Goal: Task Accomplishment & Management: Use online tool/utility

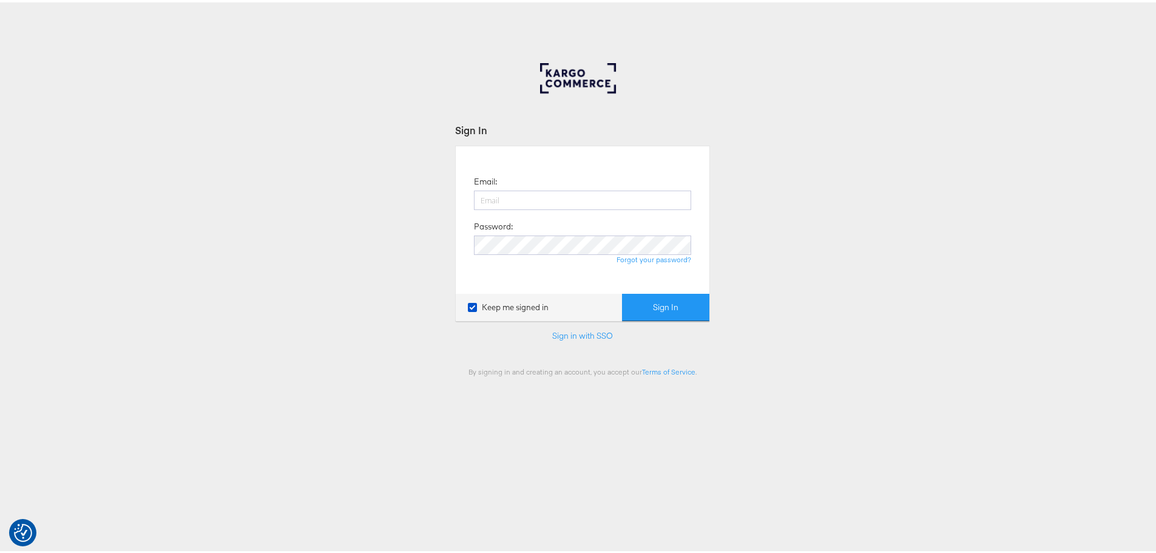
type input "[EMAIL_ADDRESS][PERSON_NAME][DOMAIN_NAME]"
click at [622, 291] on button "Sign In" at bounding box center [665, 304] width 87 height 27
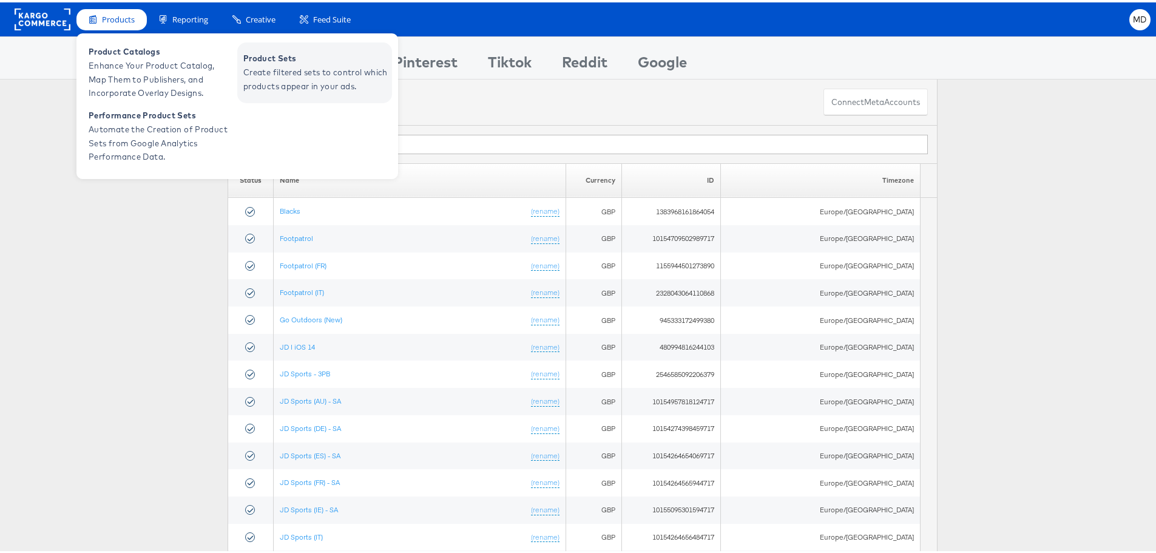
click at [280, 61] on span "Product Sets" at bounding box center [316, 56] width 146 height 14
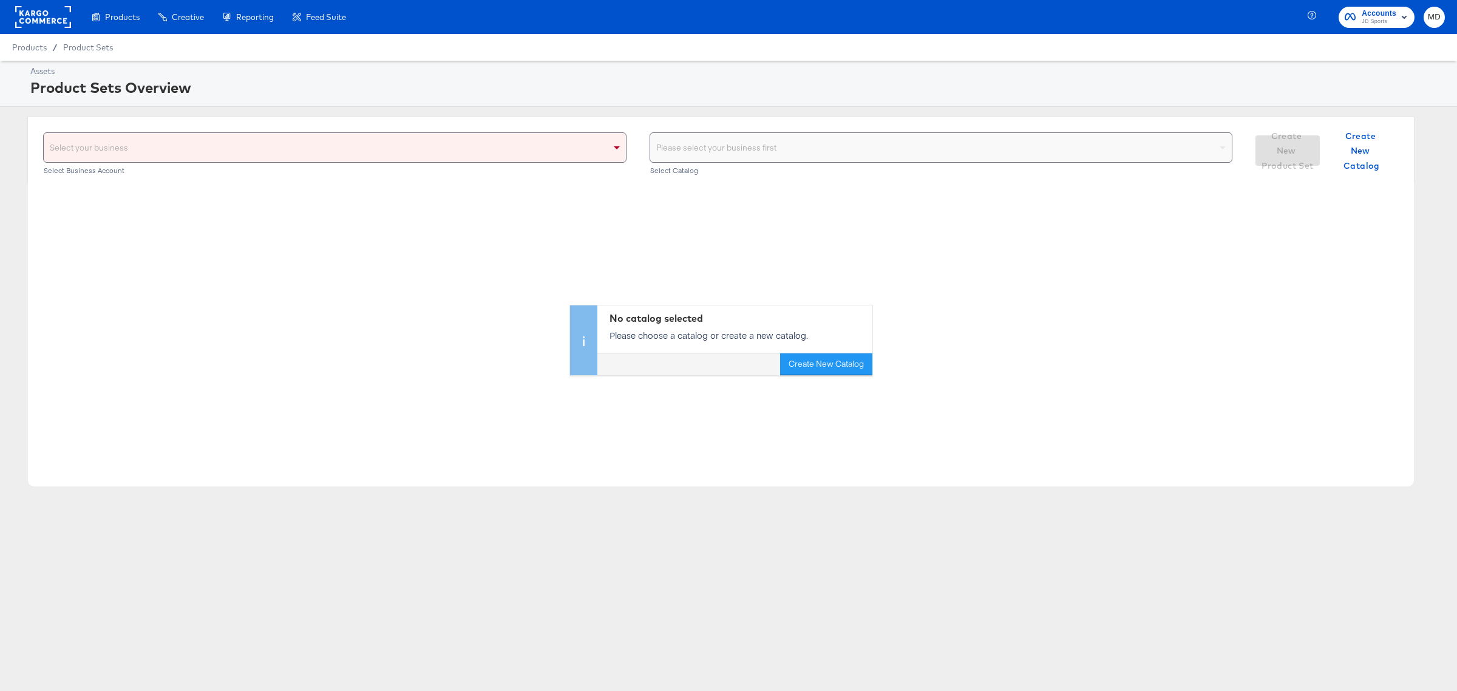
click at [226, 152] on div "Select your business" at bounding box center [335, 147] width 582 height 29
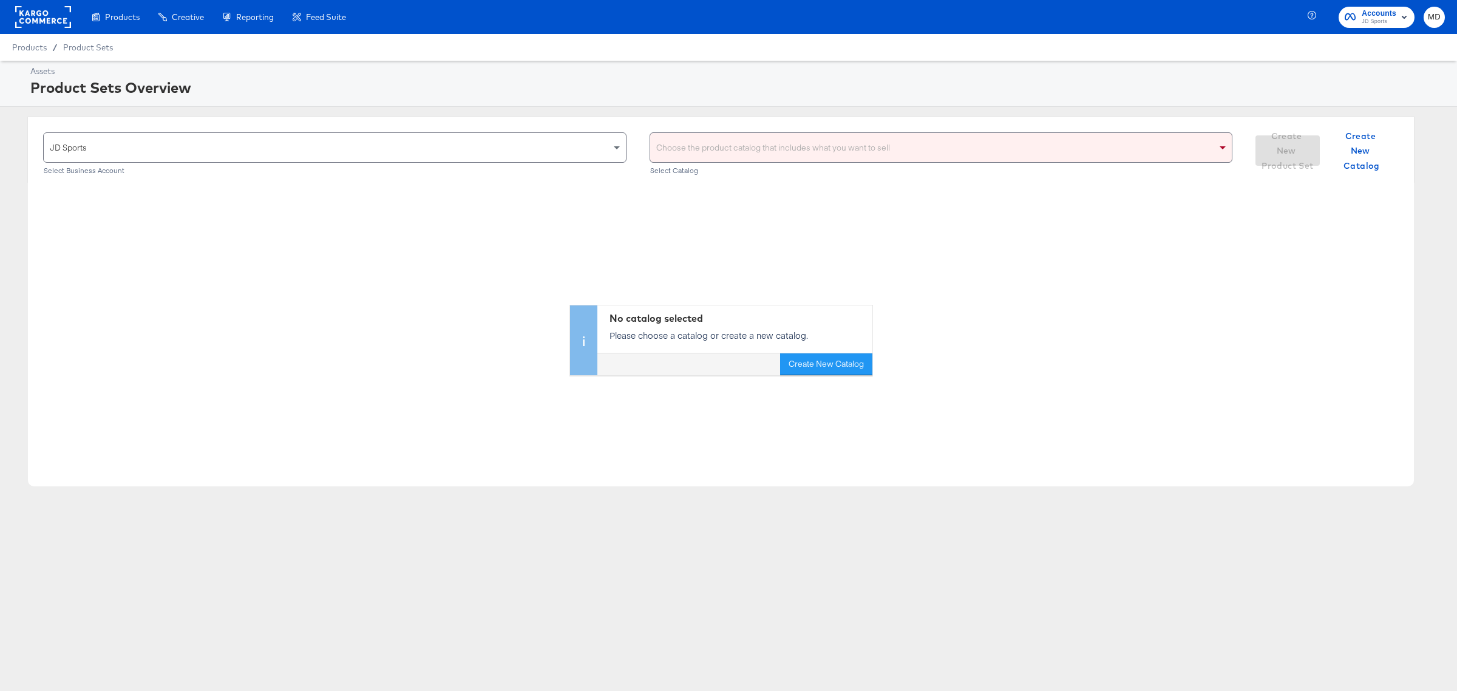
click at [684, 152] on div "Choose the product catalog that includes what you want to sell" at bounding box center [941, 147] width 582 height 29
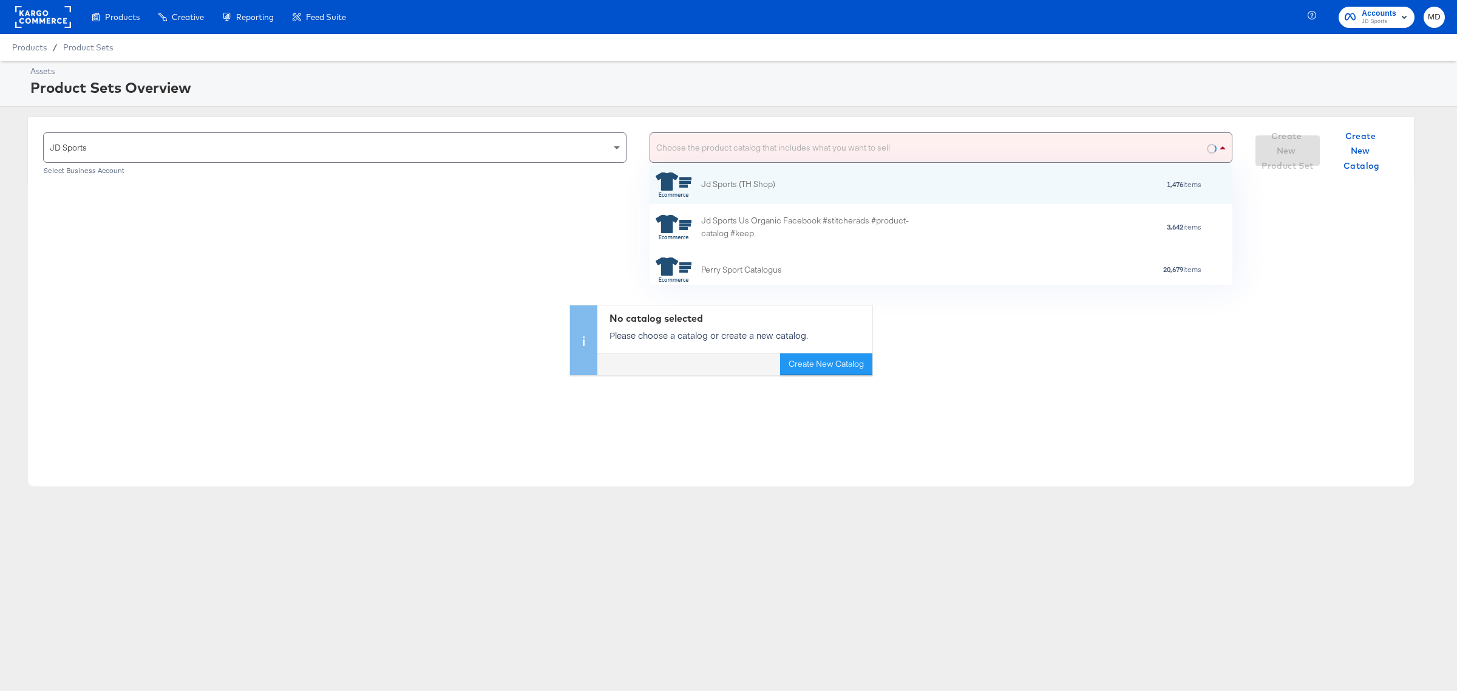
scroll to position [109, 571]
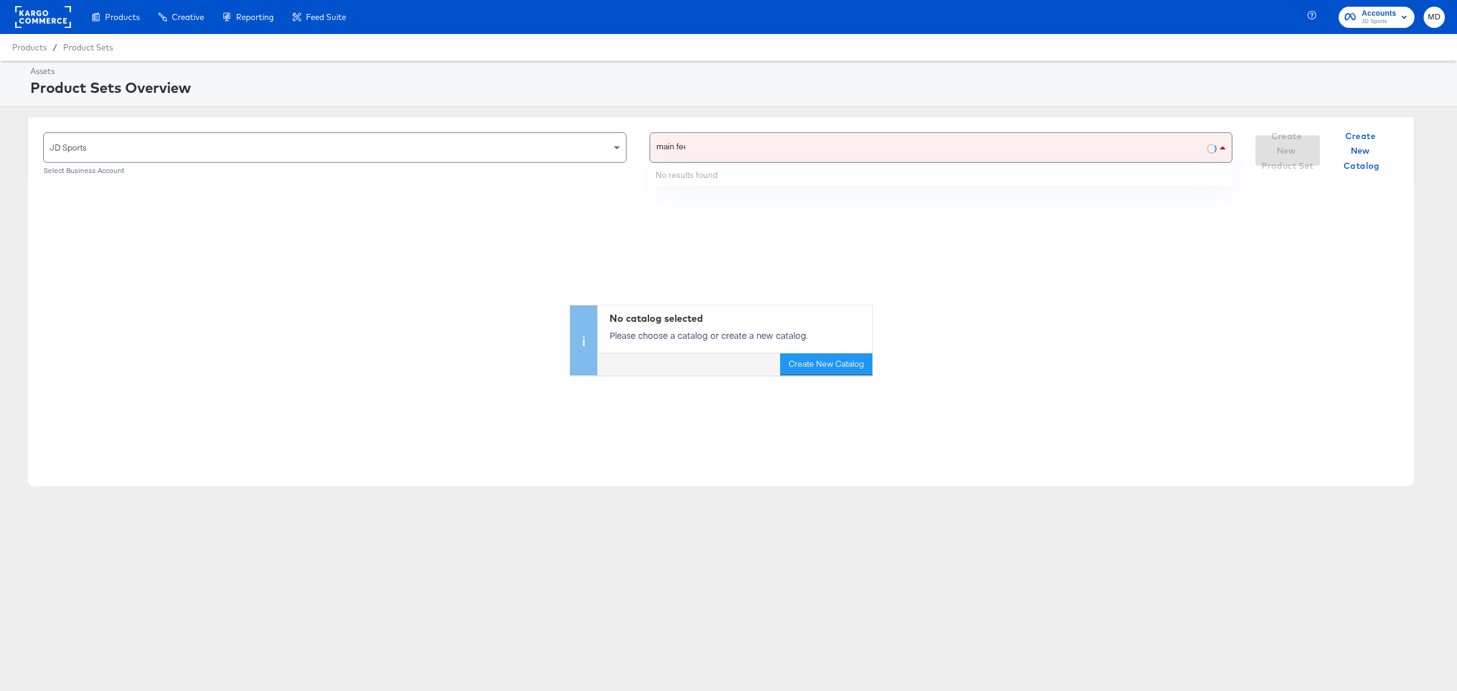
type input "main feed"
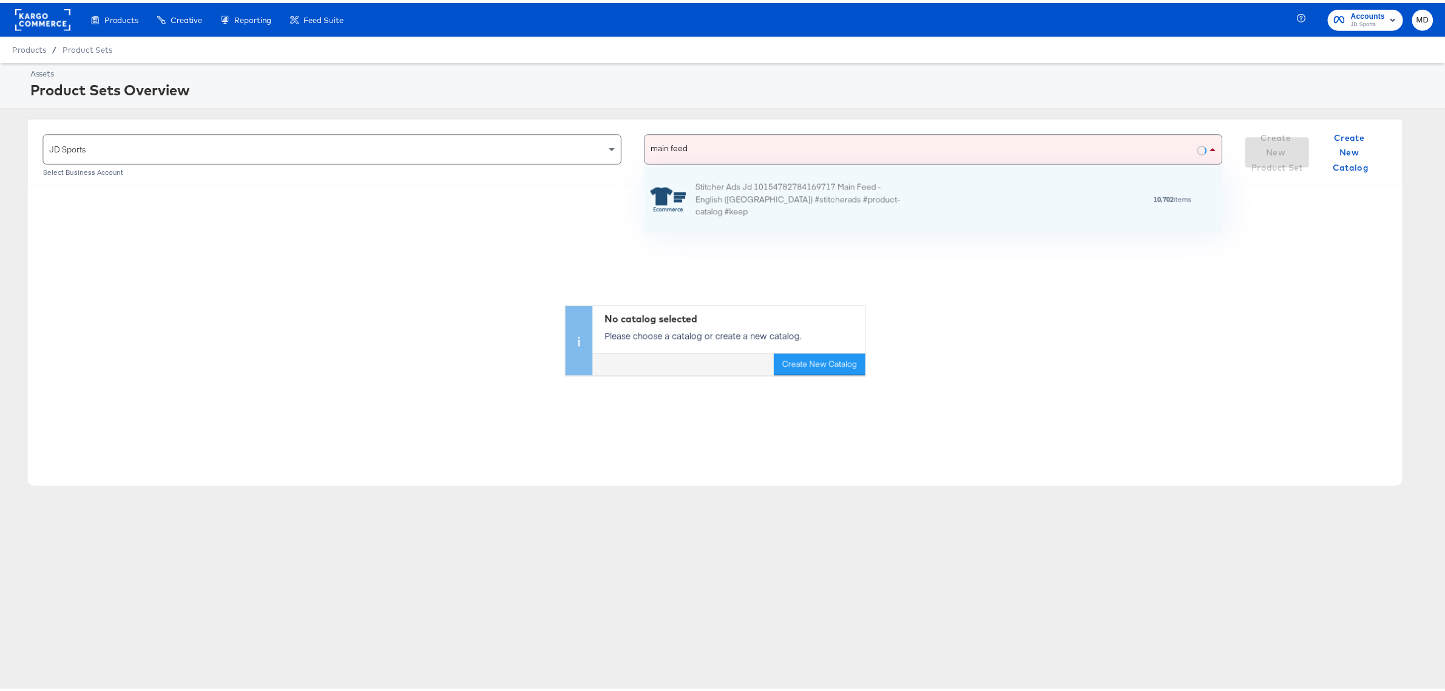
scroll to position [55, 571]
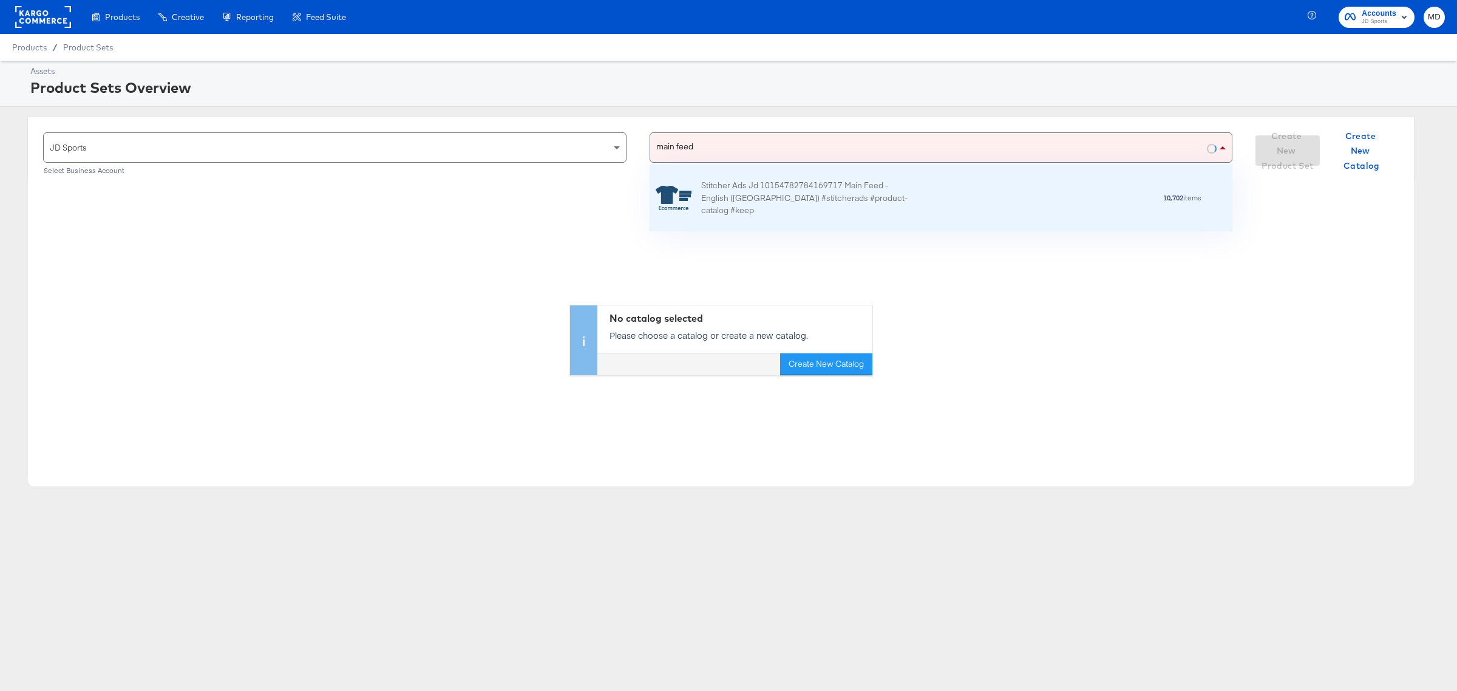
click at [717, 195] on div "Stitcher Ads Jd 10154782784169717 Main Feed - English (UK) #stitcherads #produc…" at bounding box center [807, 198] width 212 height 38
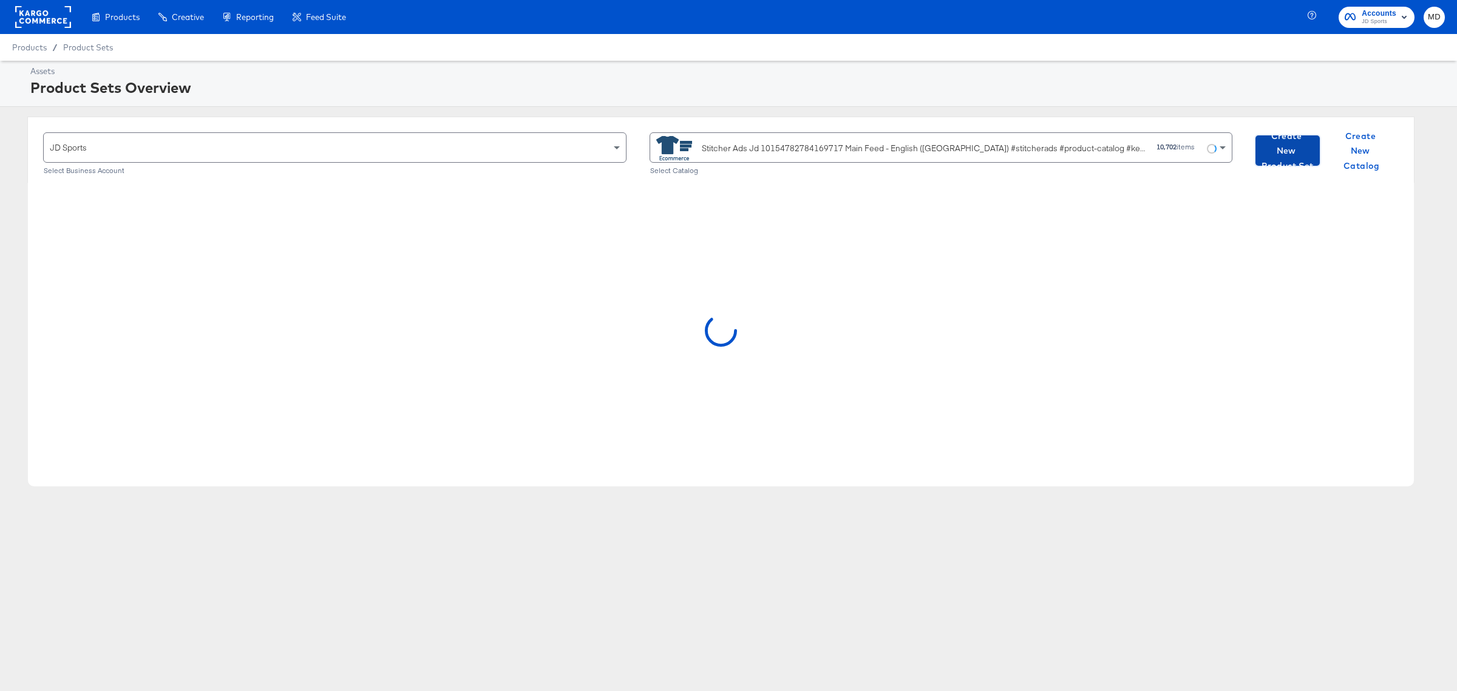
click at [1304, 149] on span "Create New Product Set" at bounding box center [1287, 151] width 55 height 45
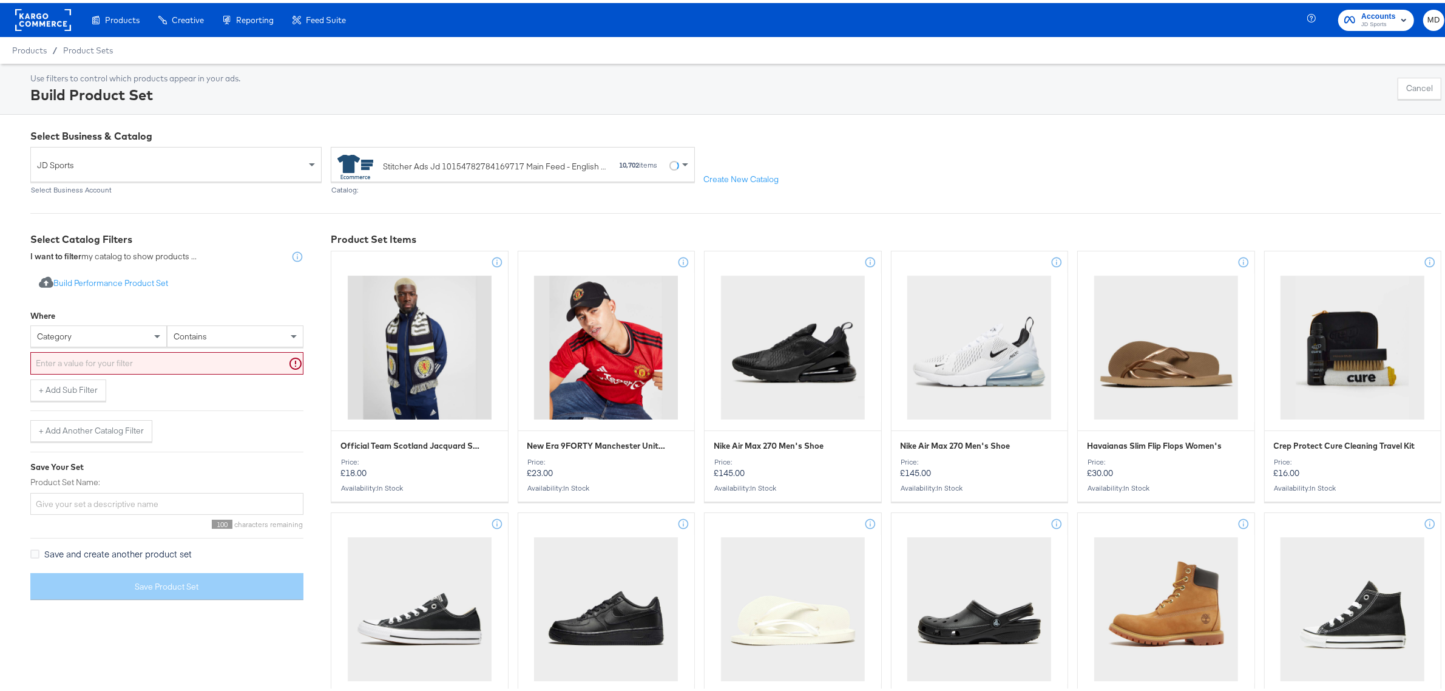
click at [86, 328] on div "category" at bounding box center [98, 333] width 135 height 21
type input "id"
click at [110, 301] on div "Where id product id retailer id retailer product group id contains" at bounding box center [166, 338] width 273 height 75
click at [107, 337] on div "category" at bounding box center [98, 333] width 135 height 21
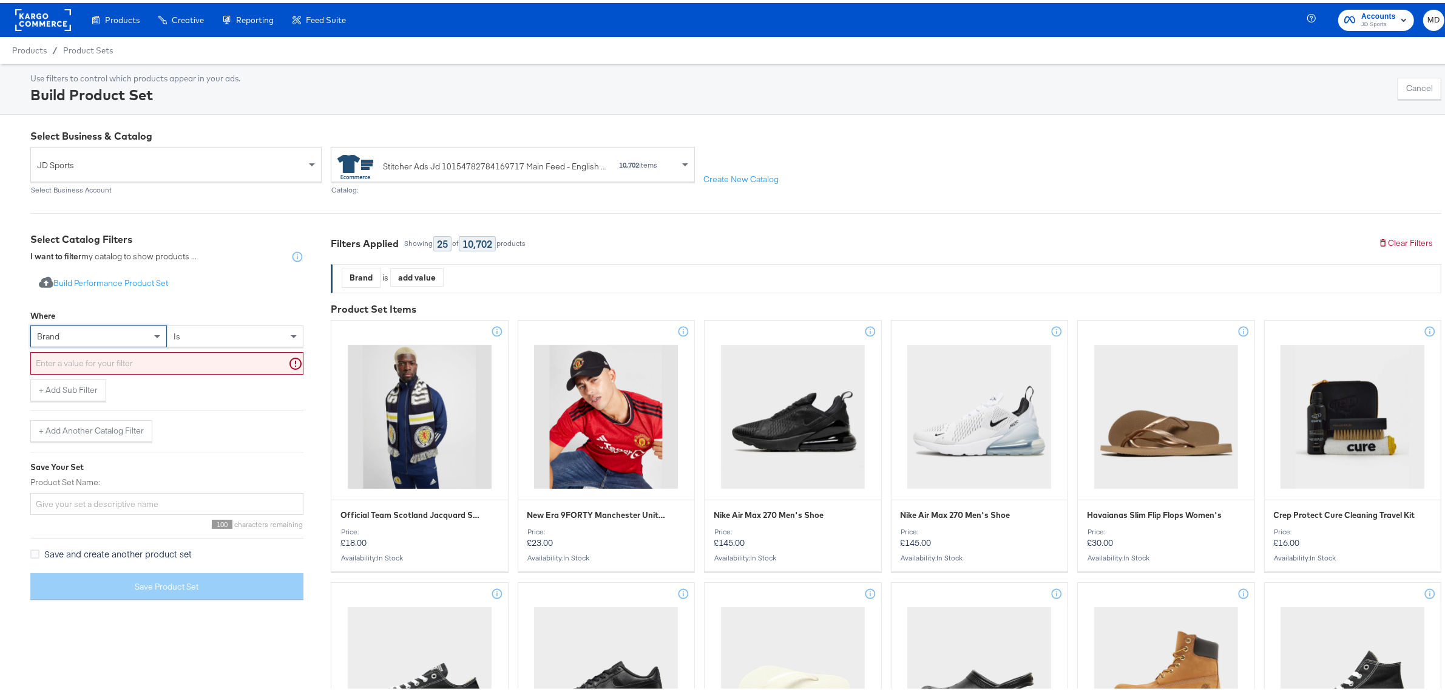
click at [143, 354] on input "text" at bounding box center [166, 360] width 273 height 22
type input "n"
click at [104, 331] on div "brand" at bounding box center [98, 333] width 135 height 21
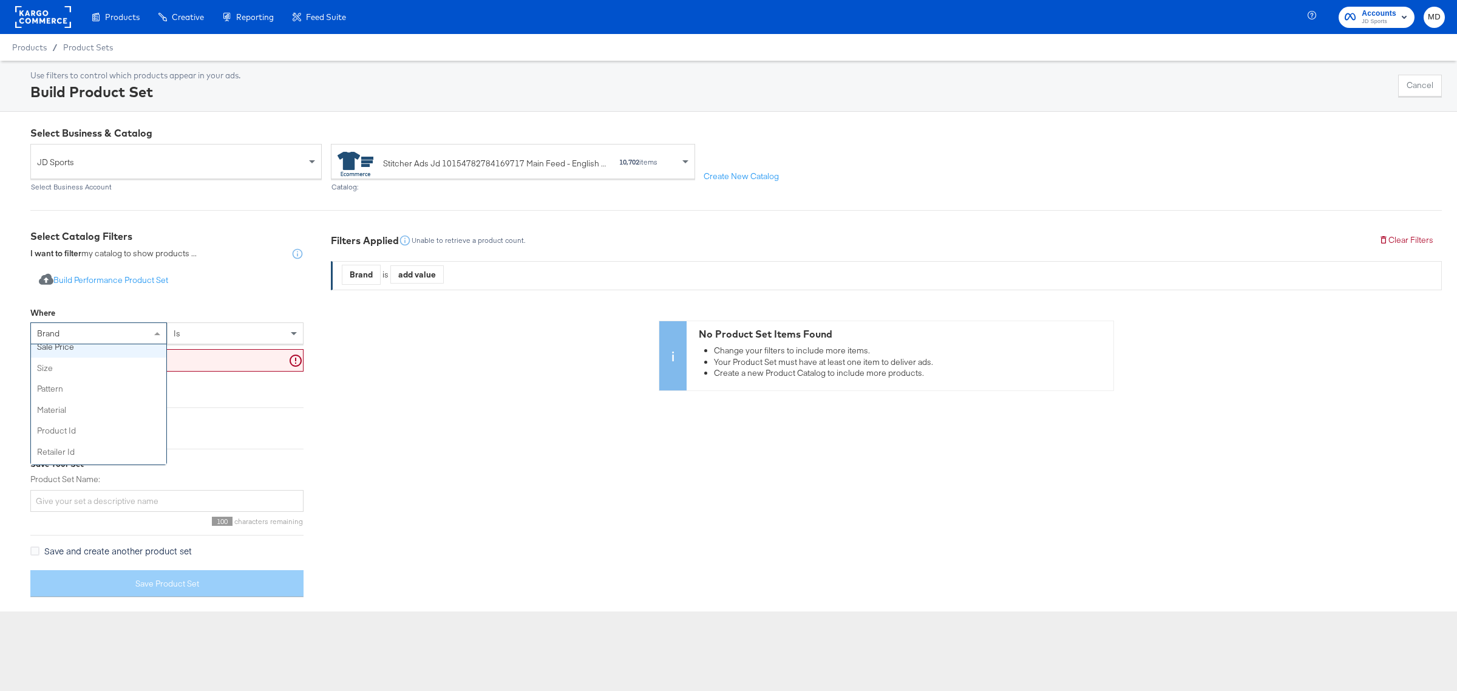
scroll to position [262, 0]
click at [158, 308] on div "Where" at bounding box center [166, 314] width 273 height 15
click at [96, 335] on div "brand" at bounding box center [98, 333] width 135 height 21
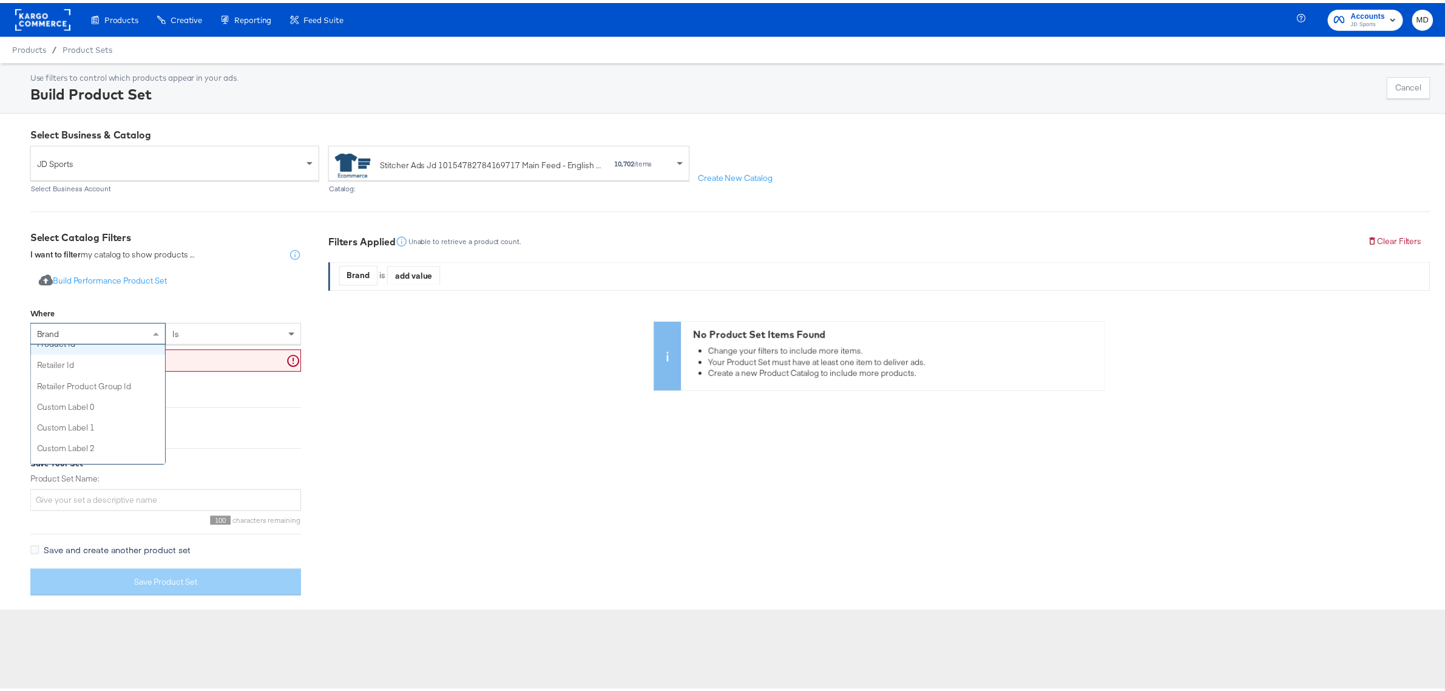
scroll to position [314, 0]
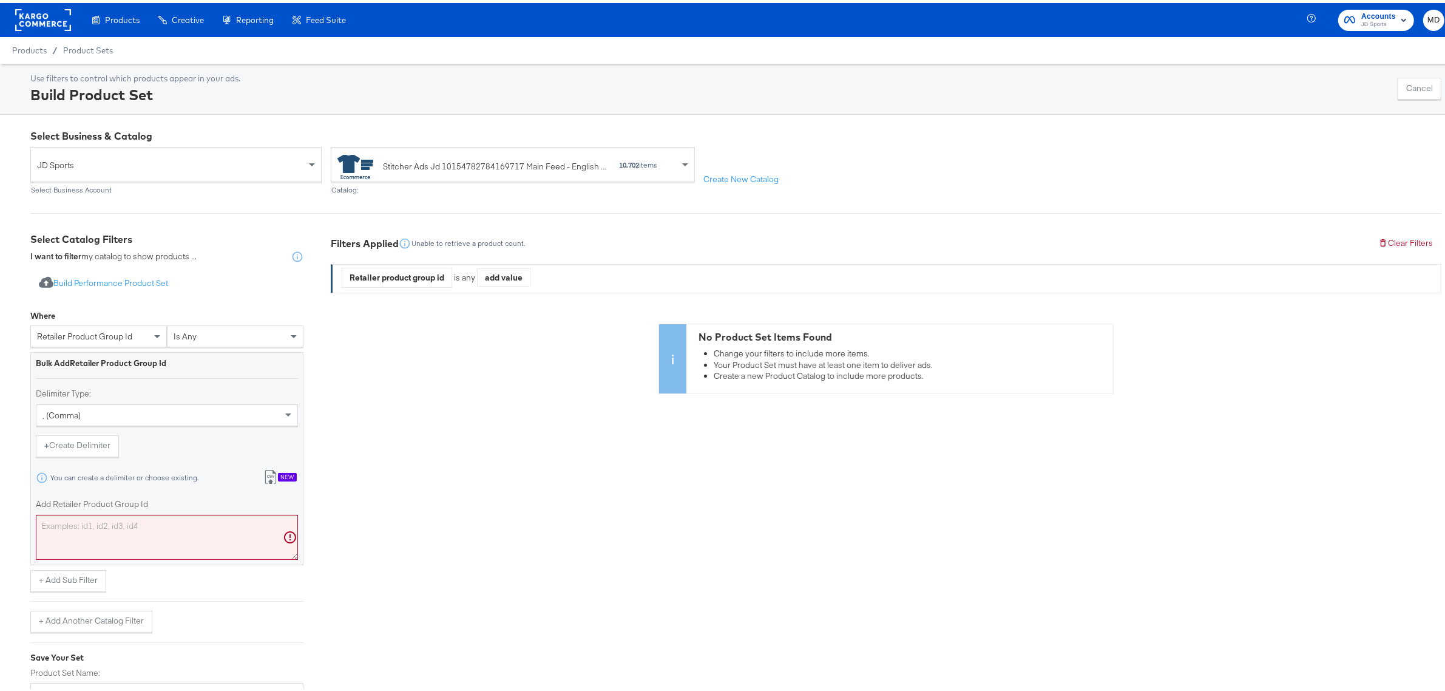
click at [151, 526] on textarea "Add Retailer Product Group Id" at bounding box center [167, 534] width 262 height 45
paste textarea "19608041,19630667,19618691,19671485,19630666,19696379,19699369,19697983,1970037…"
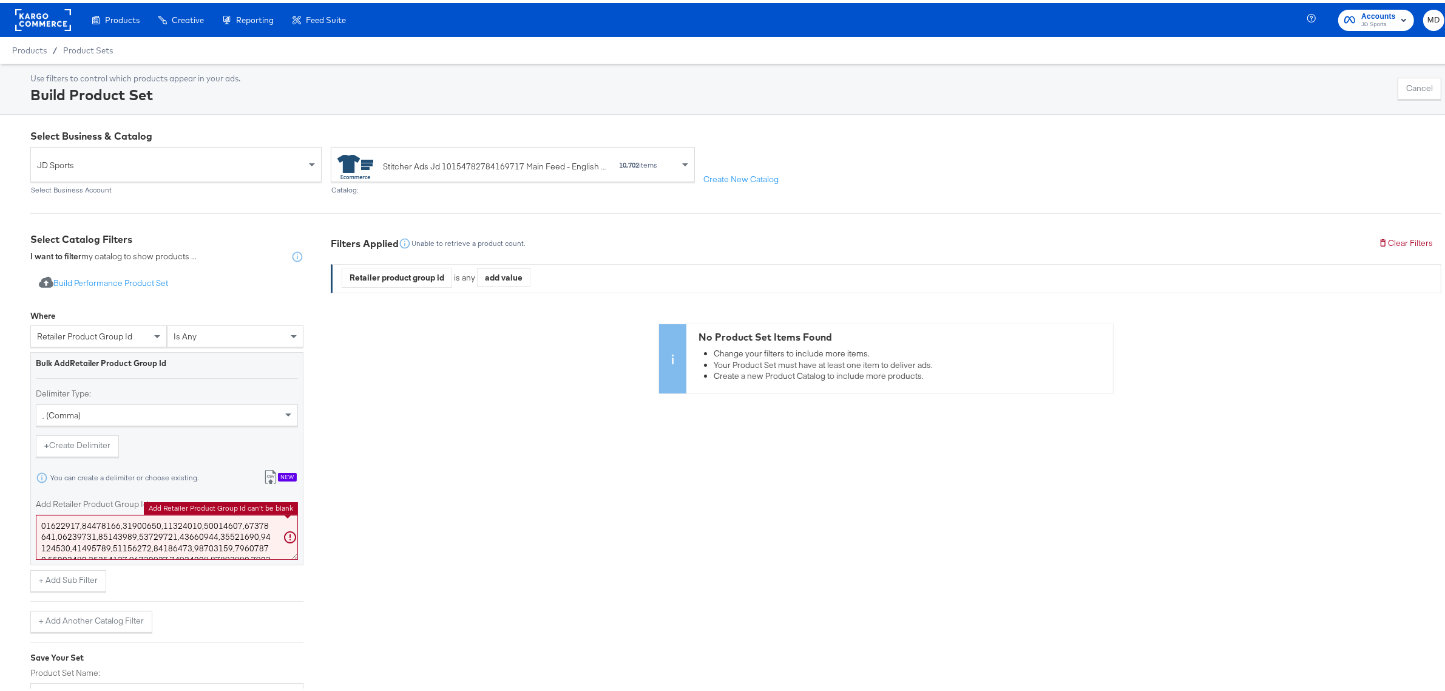
scroll to position [997, 0]
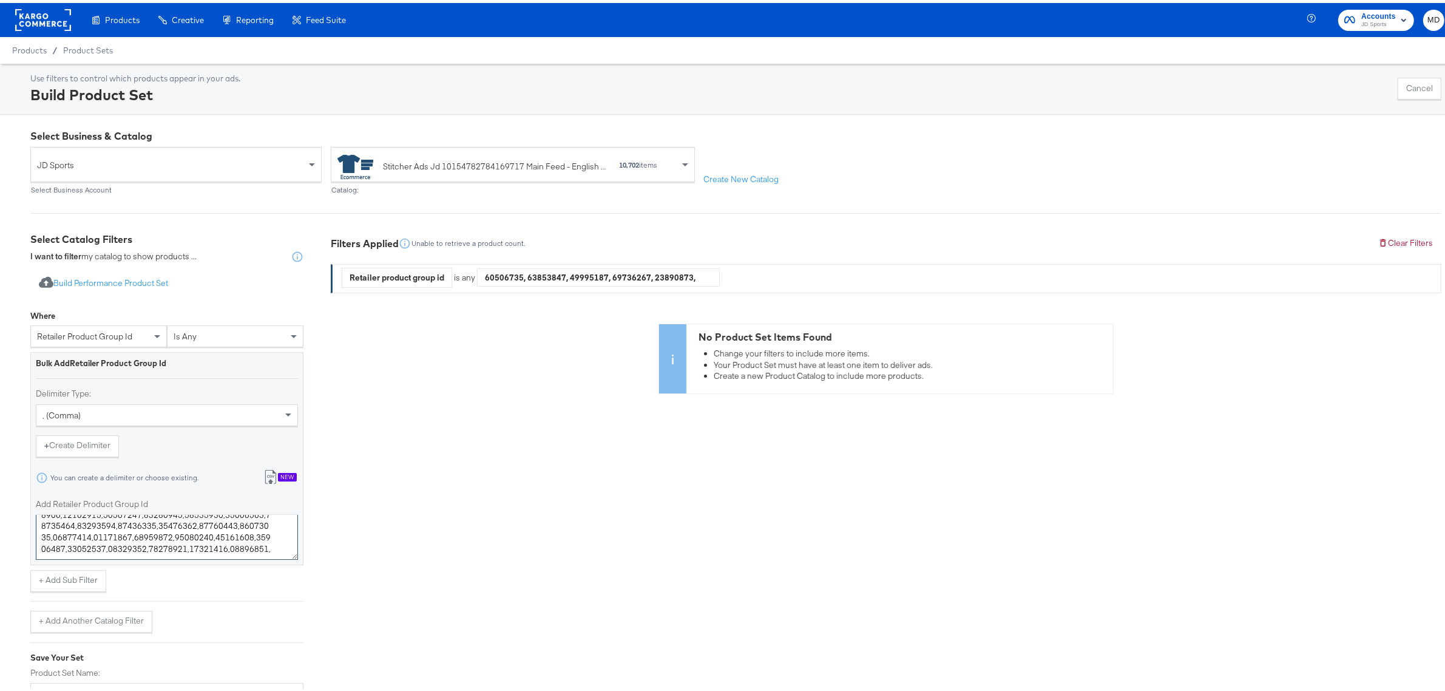
type textarea "19608041,19630667,19618691,19671485,19630666,19696379,19699369,19697983,1970037…"
click at [222, 301] on div "Where retailer product group id is any Bulk Add Retailer Product Group Id Delim…" at bounding box center [166, 433] width 273 height 265
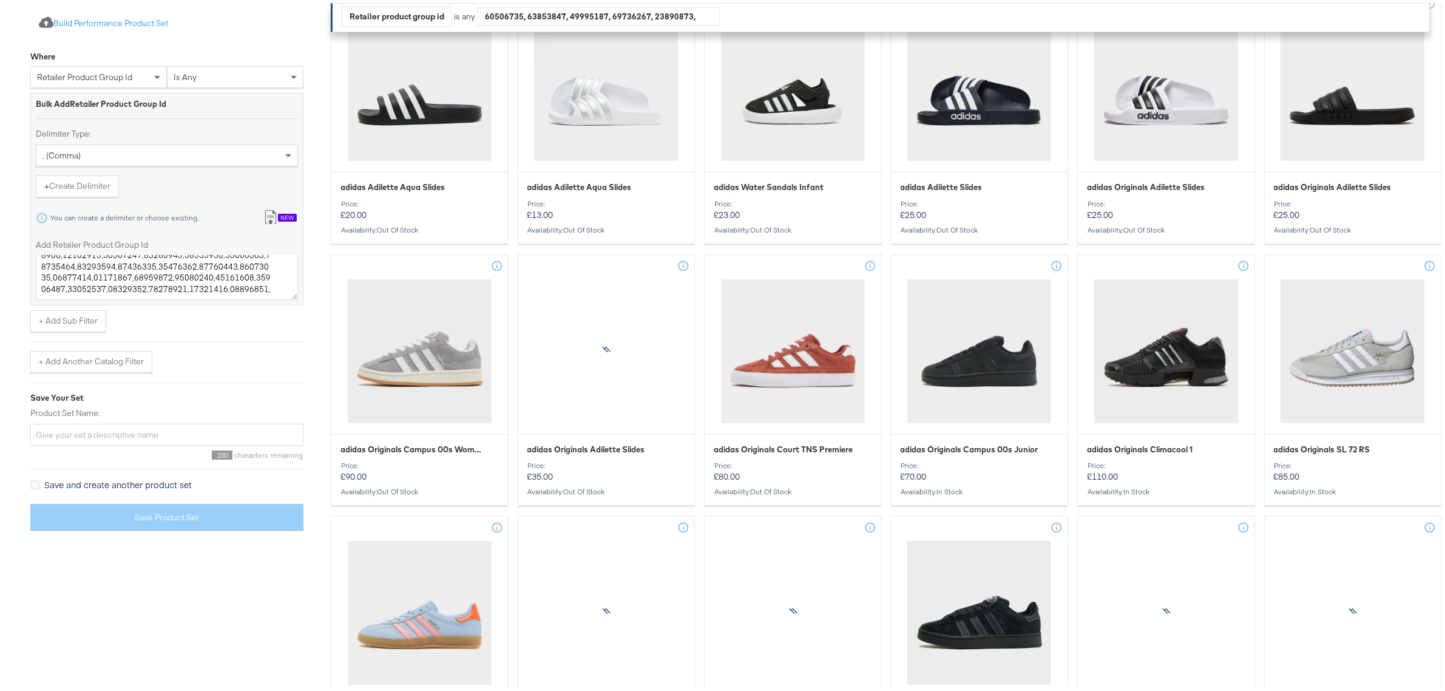
scroll to position [331, 0]
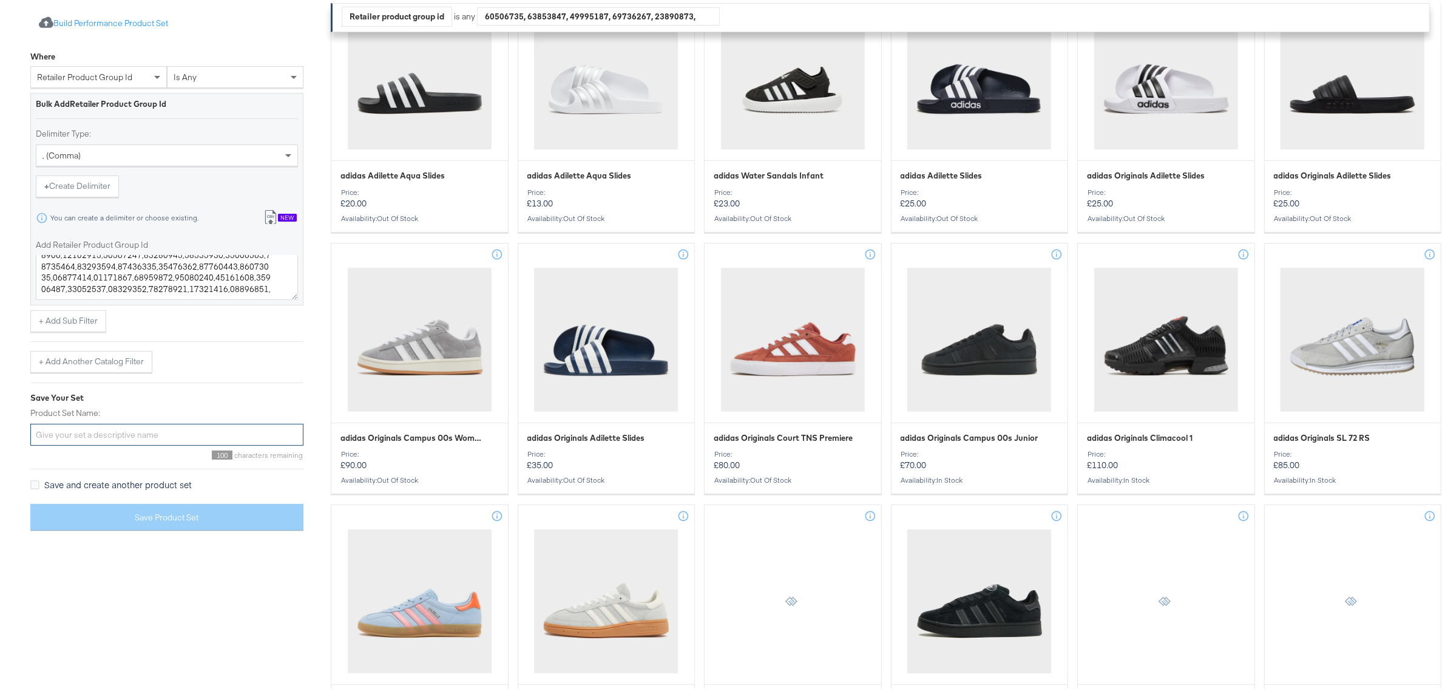
click at [116, 440] on input "Product Set Name:" at bounding box center [166, 432] width 273 height 22
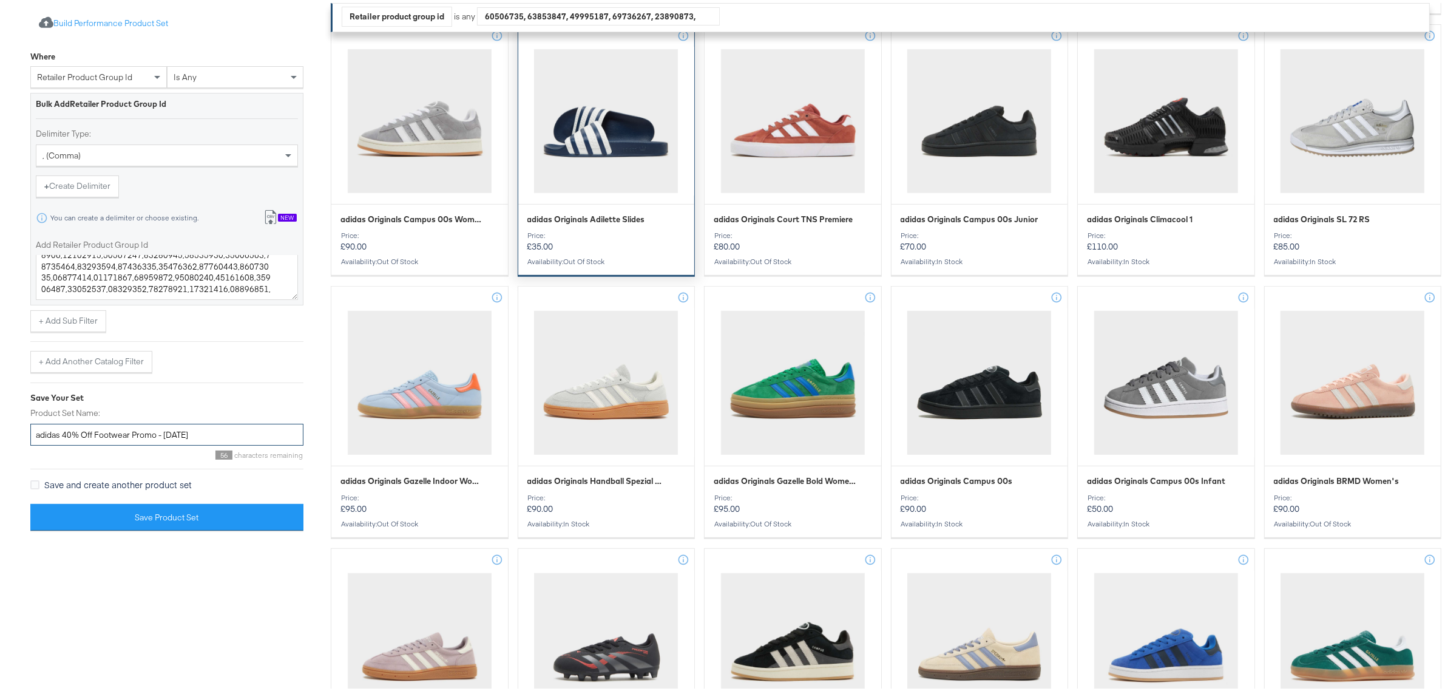
scroll to position [727, 0]
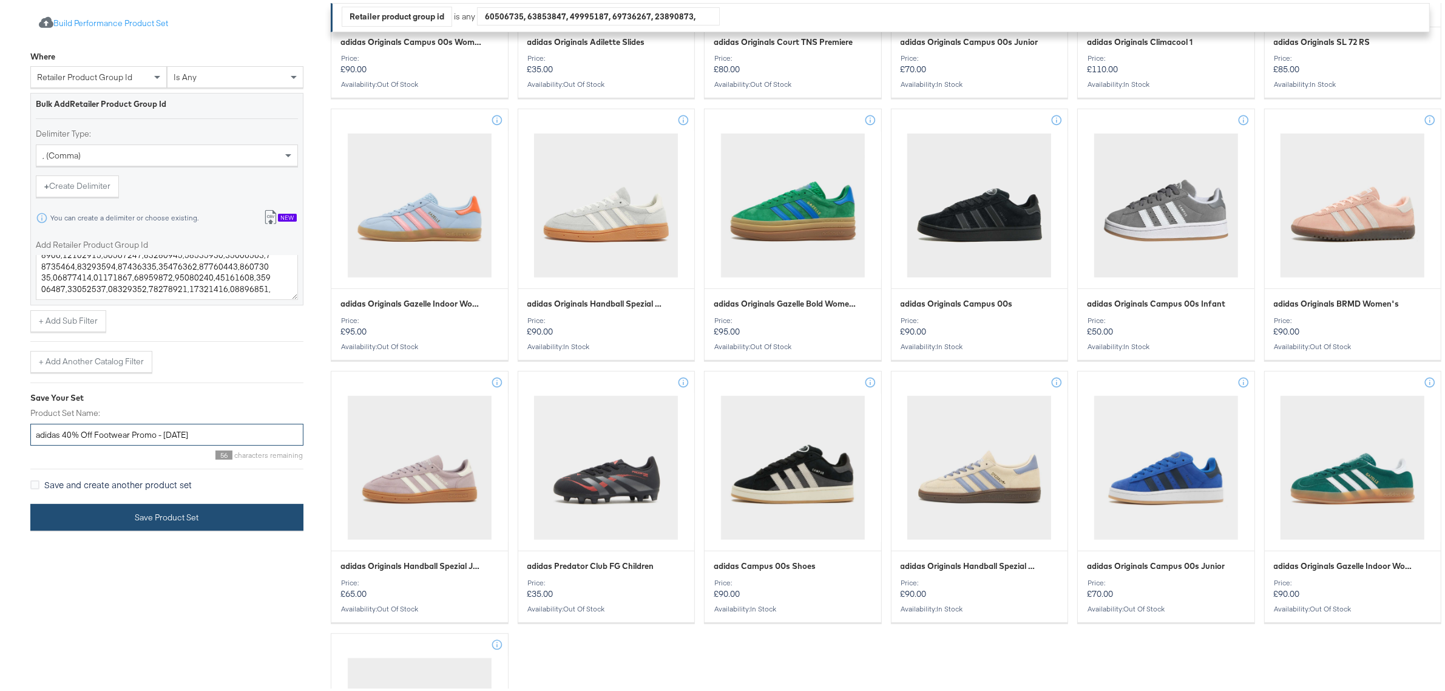
type input "adidas 40% Off Footwear Promo - September 25"
click at [248, 521] on button "Save Product Set" at bounding box center [166, 514] width 273 height 27
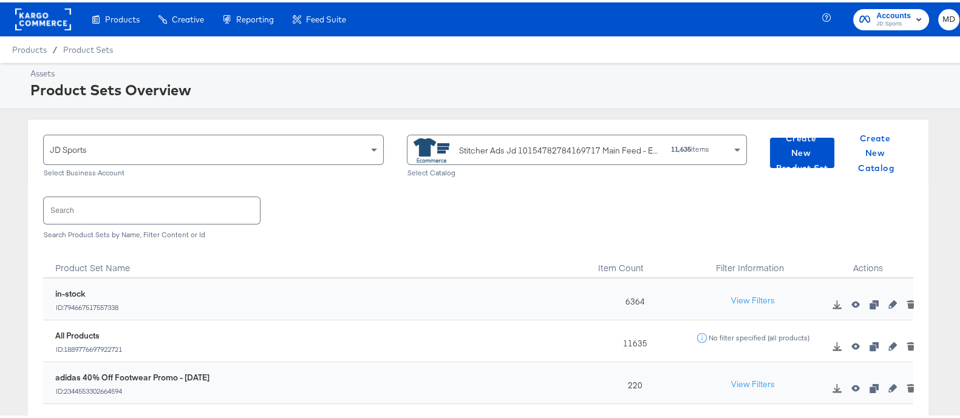
click at [888, 14] on span "Accounts" at bounding box center [893, 13] width 35 height 13
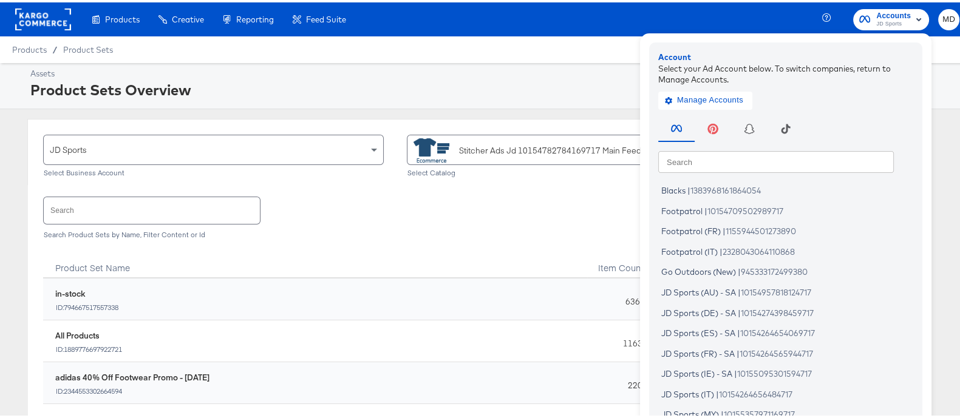
click at [734, 151] on input "text" at bounding box center [775, 159] width 235 height 22
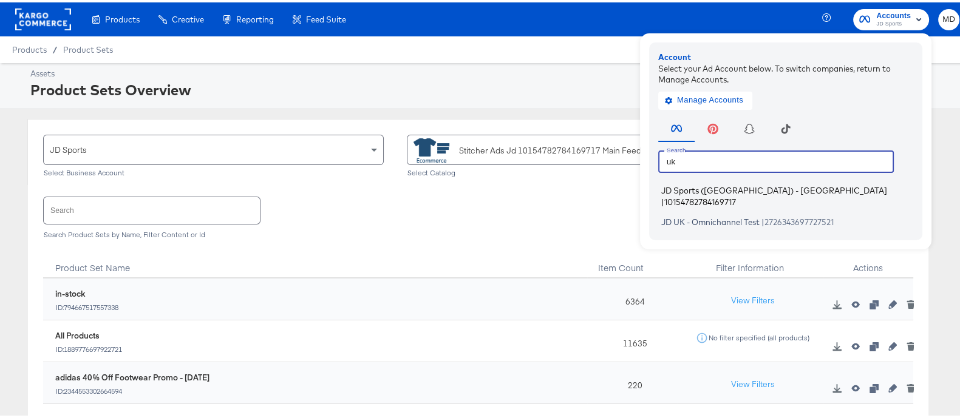
type input "uk"
click at [736, 194] on span "10154782784169717" at bounding box center [700, 199] width 72 height 10
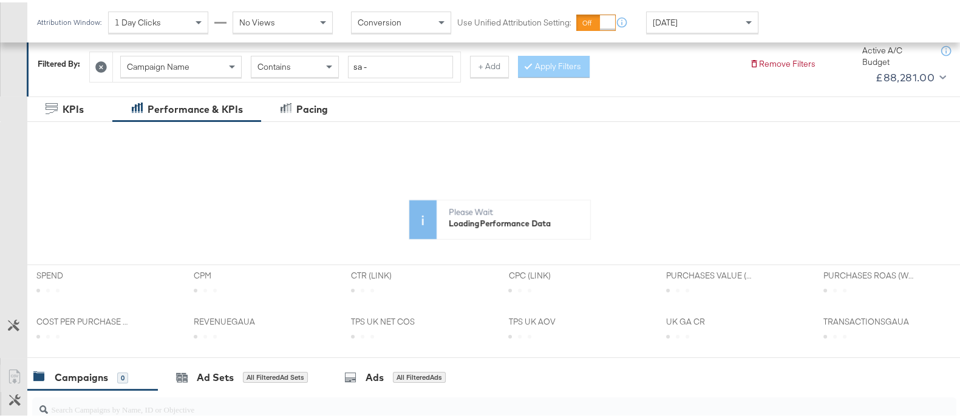
scroll to position [277, 0]
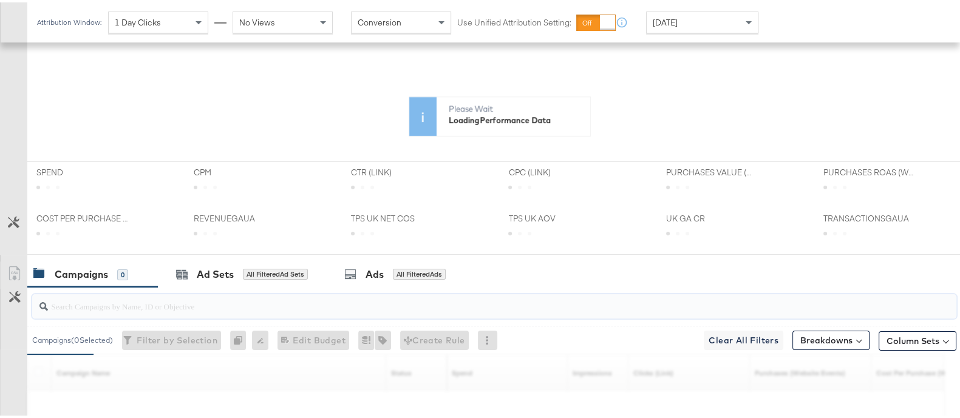
click at [177, 296] on input "search" at bounding box center [460, 299] width 825 height 24
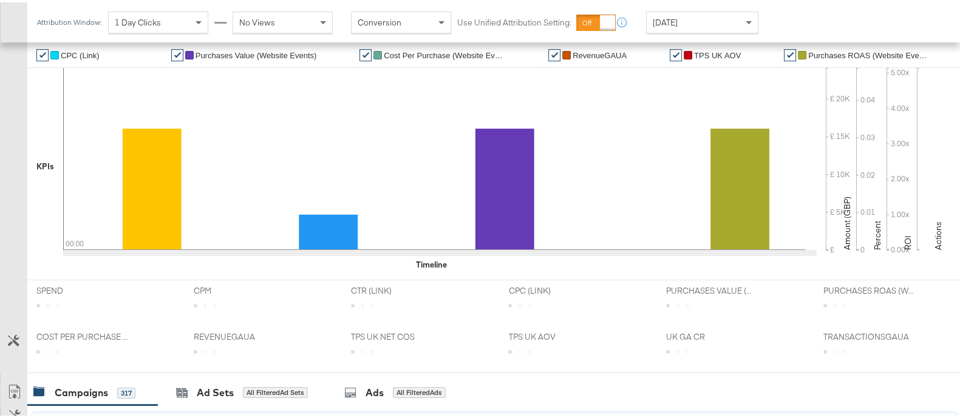
scroll to position [285, 0]
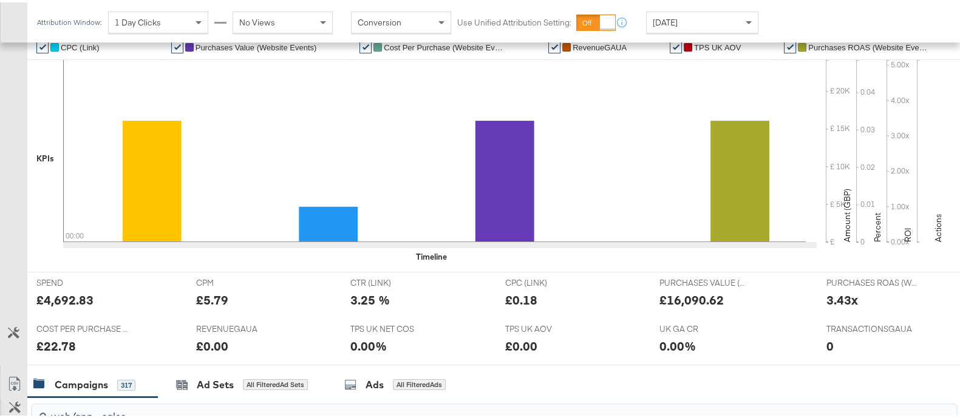
type input "web/app - sales"
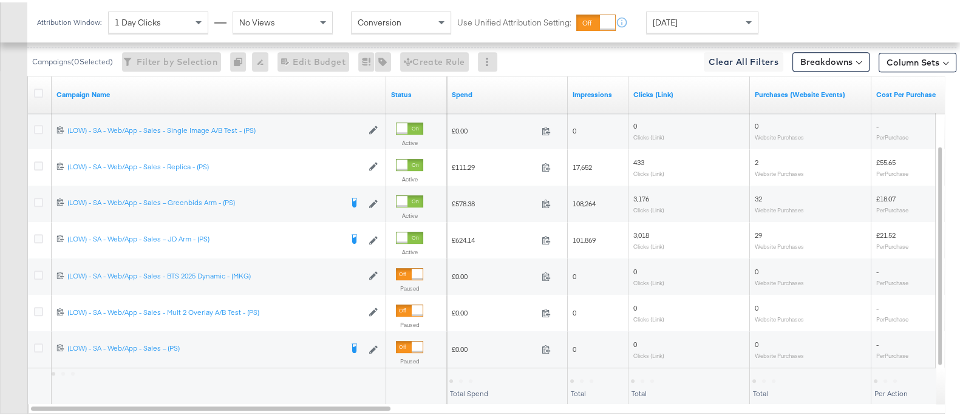
scroll to position [687, 0]
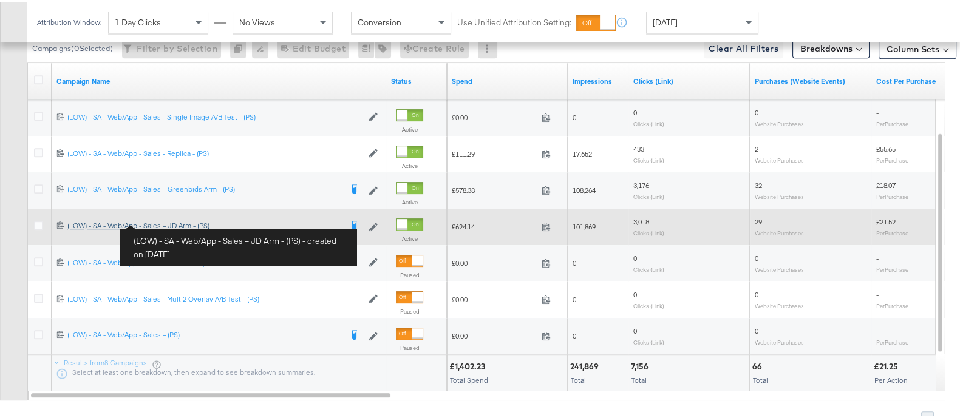
click at [166, 221] on div "(LOW) - SA - Web/App - Sales – JD Arm - (PS) (LOW) - SA - Web/App - Sales – JD …" at bounding box center [204, 223] width 274 height 10
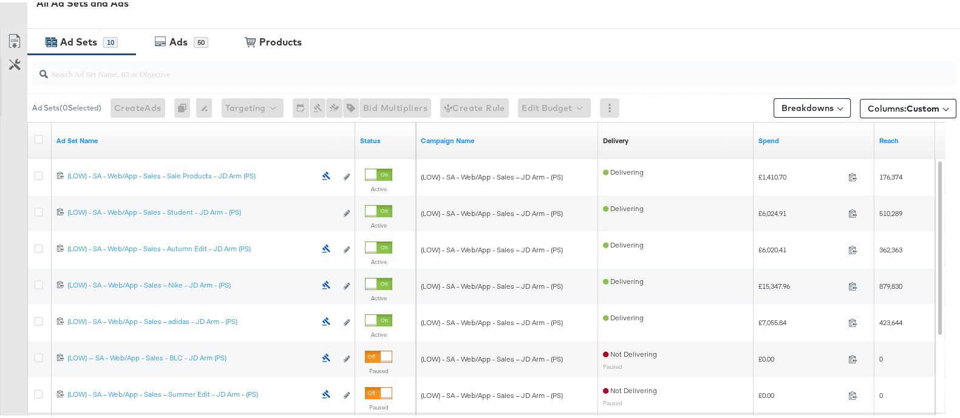
scroll to position [581, 0]
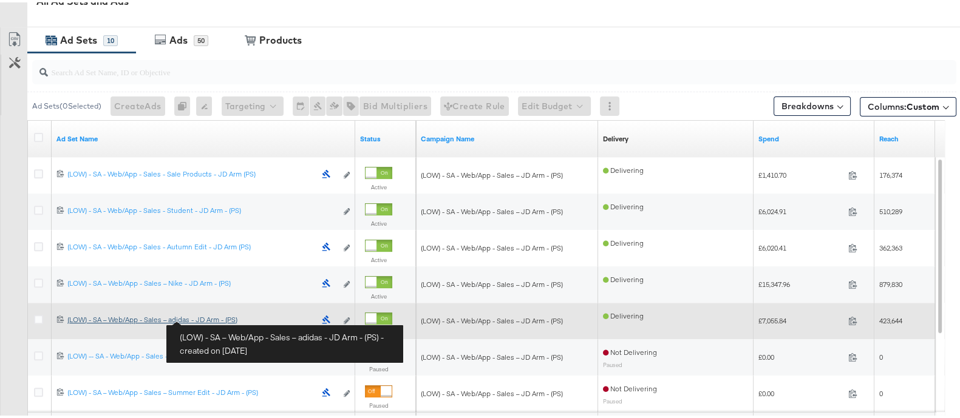
click at [212, 318] on div "(LOW) - SA – Web/App - Sales – adidas - JD Arm - (PS) (LOW) - SA – Web/App - Sa…" at bounding box center [191, 318] width 248 height 10
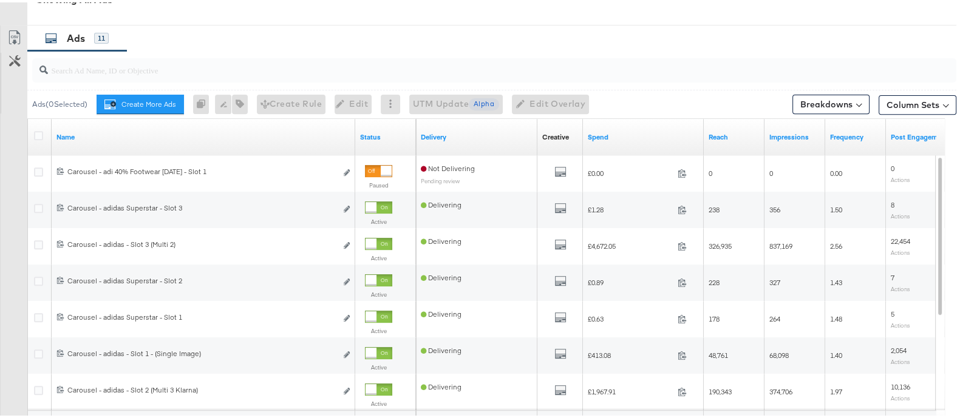
scroll to position [623, 0]
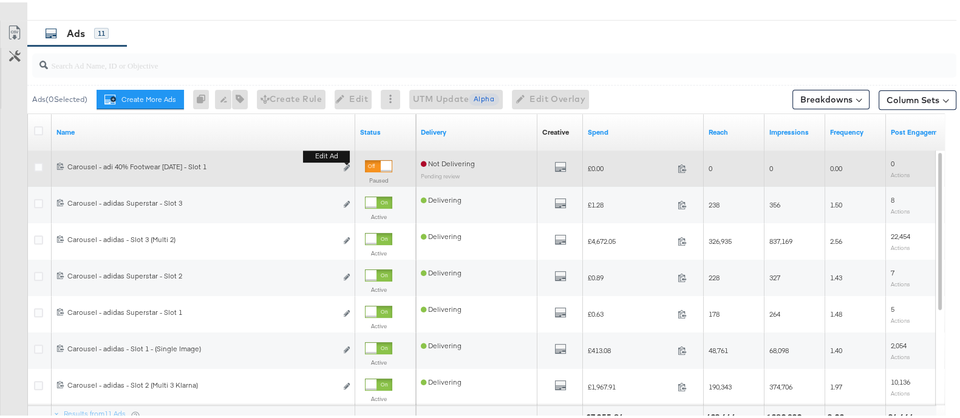
click at [343, 168] on button "Edit ad" at bounding box center [346, 166] width 7 height 13
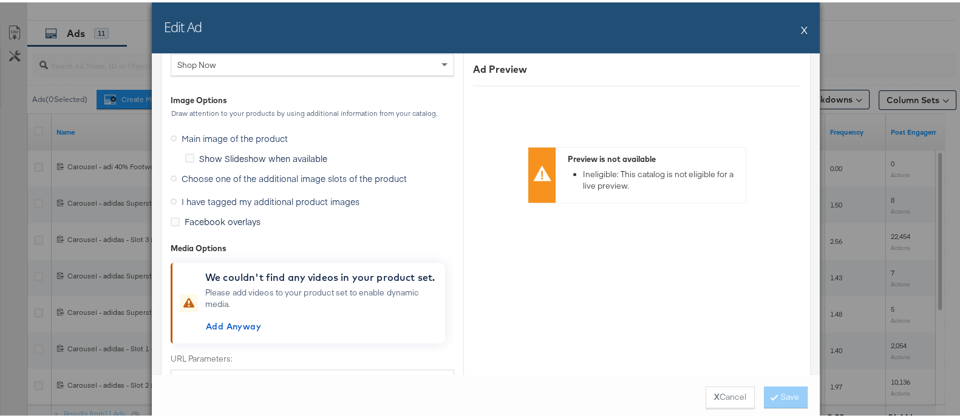
click at [299, 195] on span "I have tagged my additional product images" at bounding box center [270, 199] width 178 height 12
click at [0, 0] on input "I have tagged my additional product images" at bounding box center [0, 0] width 0 height 0
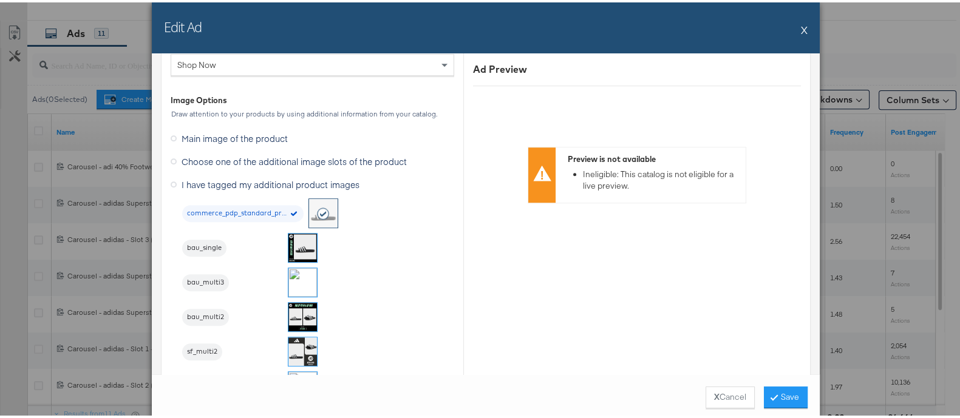
scroll to position [1064, 0]
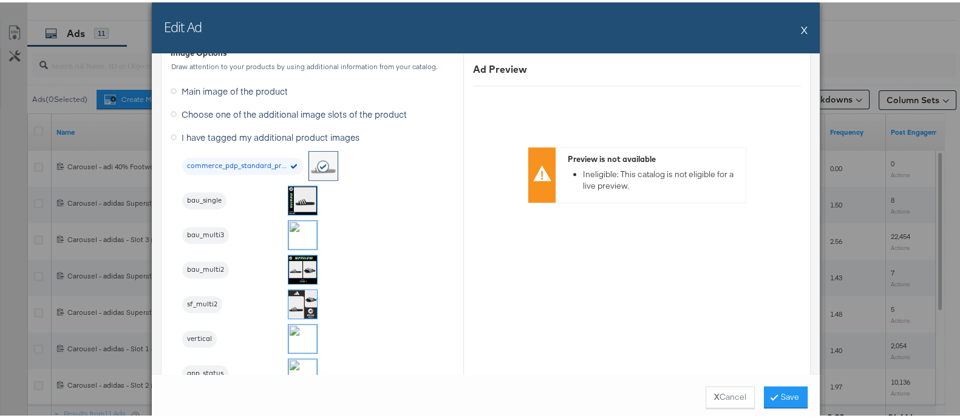
click at [302, 201] on img at bounding box center [302, 198] width 29 height 29
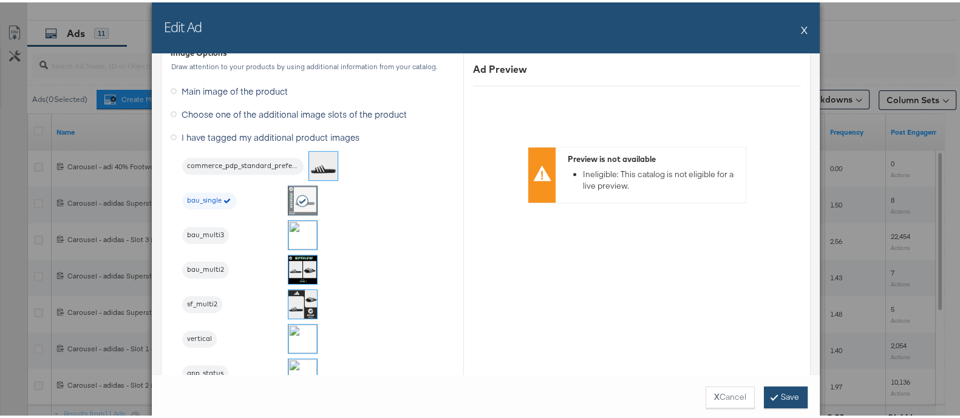
click at [774, 391] on button "Save" at bounding box center [786, 395] width 44 height 22
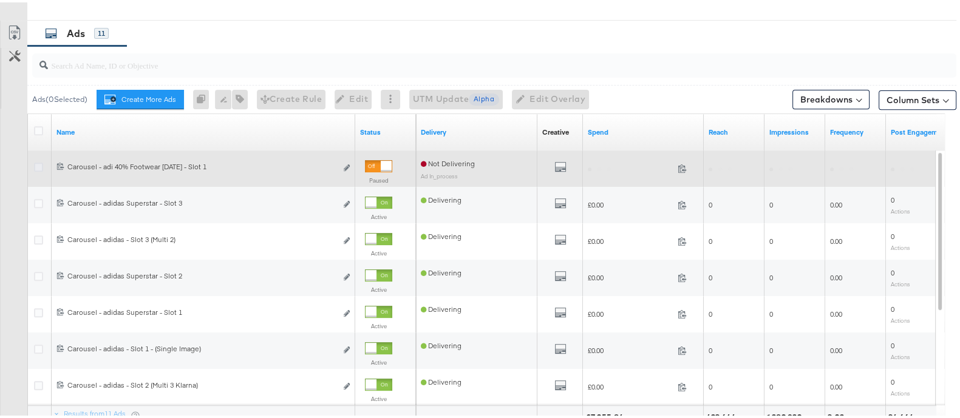
click at [42, 162] on icon at bounding box center [38, 164] width 9 height 9
click at [0, 0] on input "checkbox" at bounding box center [0, 0] width 0 height 0
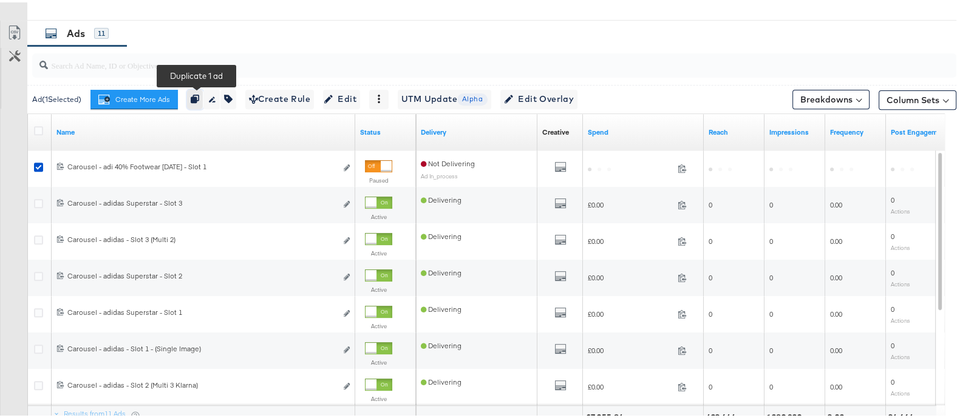
click at [191, 98] on button "button" at bounding box center [195, 96] width 16 height 19
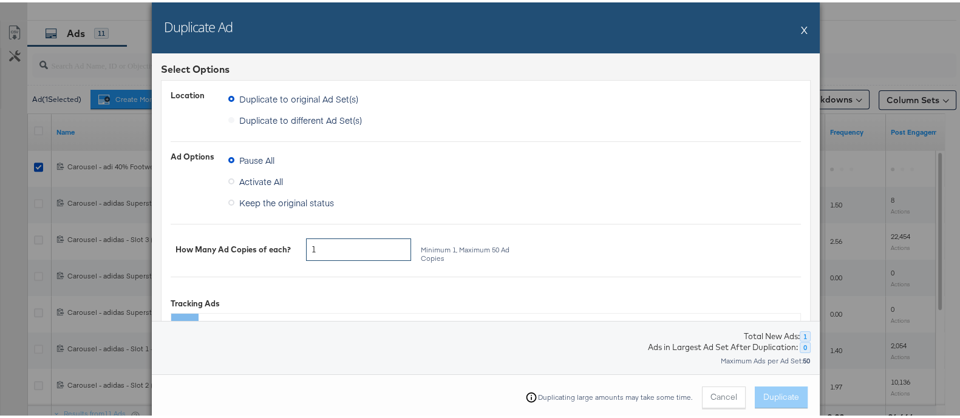
click at [354, 245] on input "1" at bounding box center [358, 247] width 105 height 22
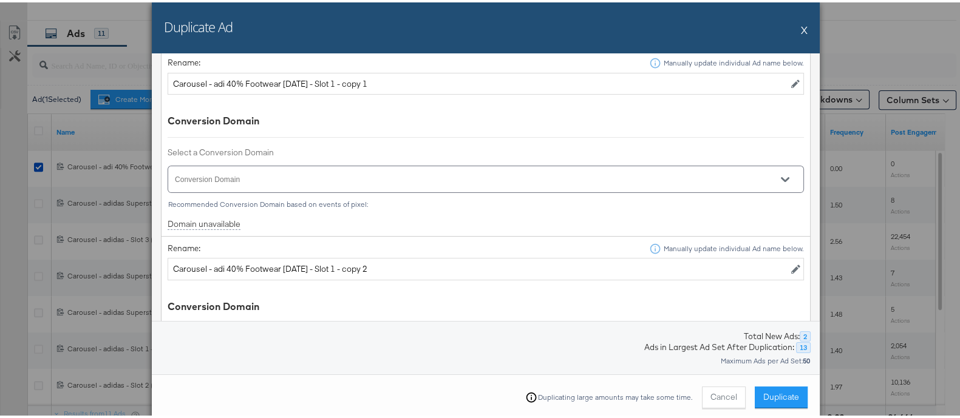
scroll to position [473, 0]
type input "2"
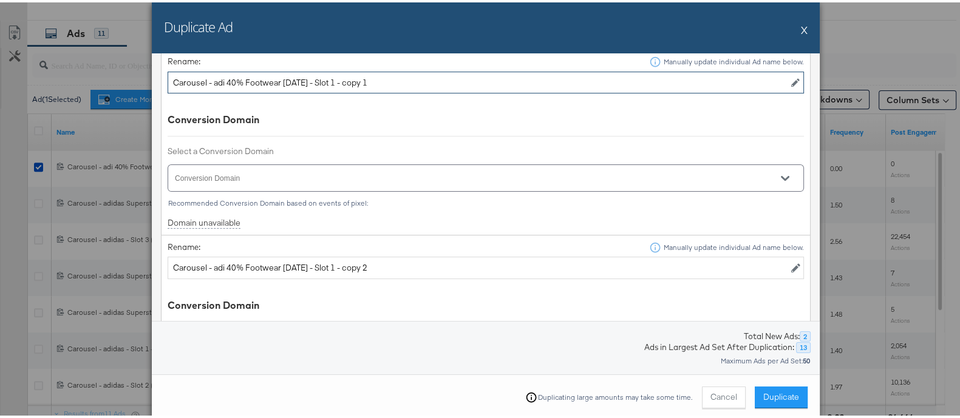
drag, startPoint x: 331, startPoint y: 79, endPoint x: 484, endPoint y: 90, distance: 153.9
click at [484, 90] on td "Rename: Manually update individual Ad name below. Carousel - adi 40% Footwear […" at bounding box center [485, 140] width 649 height 186
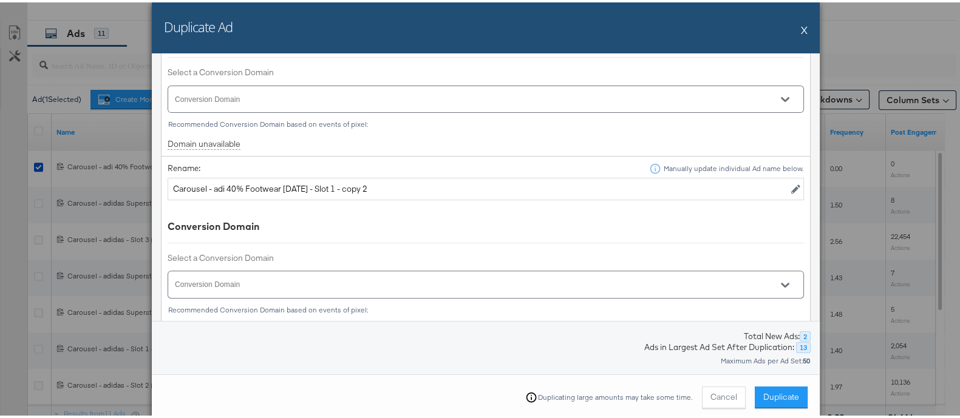
scroll to position [560, 0]
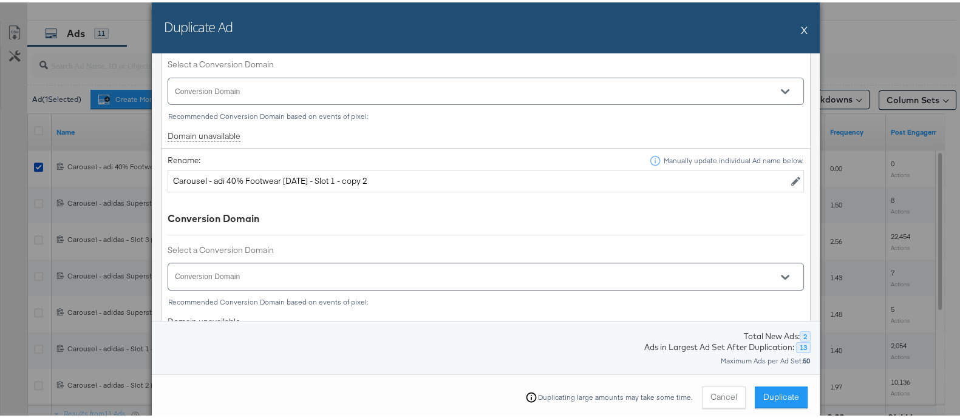
type input "Carousel - adi 40% Footwear [DATE] - Slot 2"
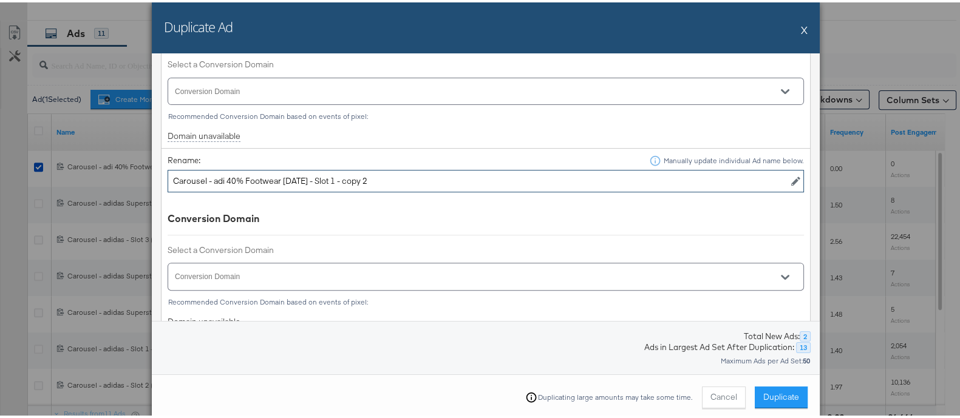
drag, startPoint x: 331, startPoint y: 177, endPoint x: 489, endPoint y: 189, distance: 158.3
click at [489, 189] on td "Rename: Manually update individual Ad name below. Carousel - adi 40% Footwear […" at bounding box center [485, 239] width 649 height 186
type input "Carousel - adi 40% Footwear [DATE] - Slot 3"
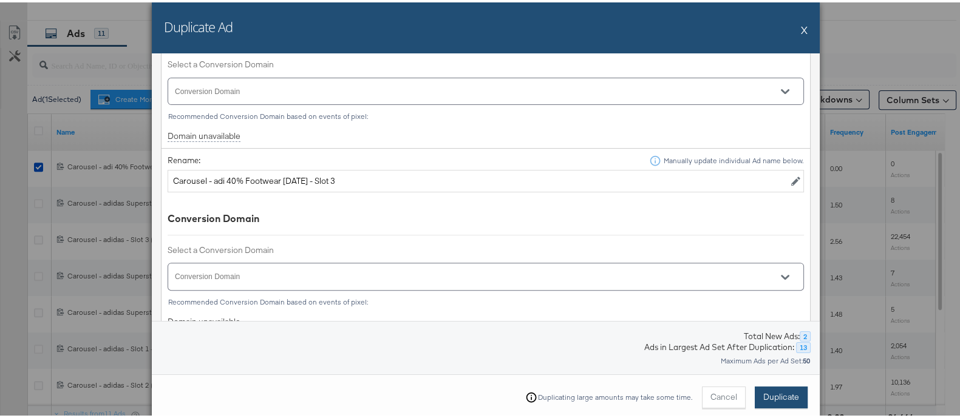
click at [773, 394] on span "Duplicate" at bounding box center [781, 395] width 36 height 12
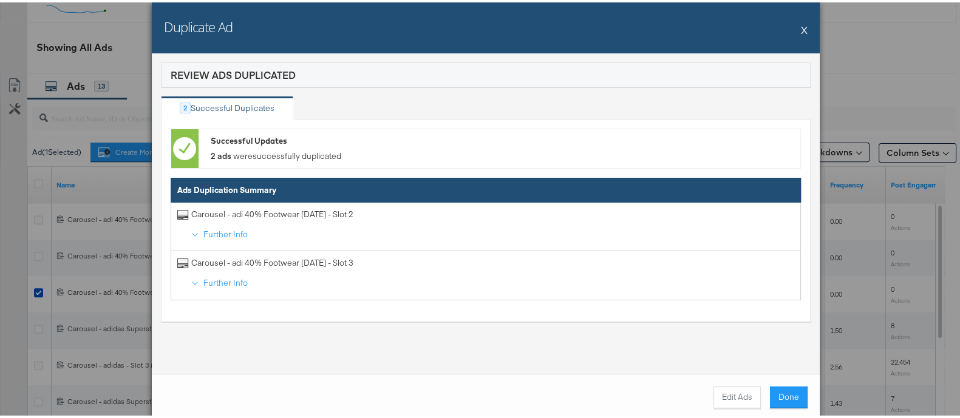
scroll to position [623, 0]
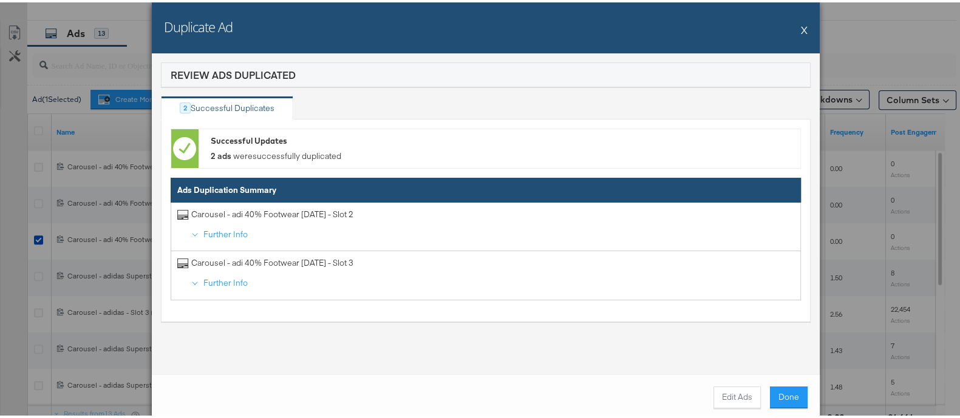
click at [801, 30] on button "X" at bounding box center [804, 27] width 7 height 24
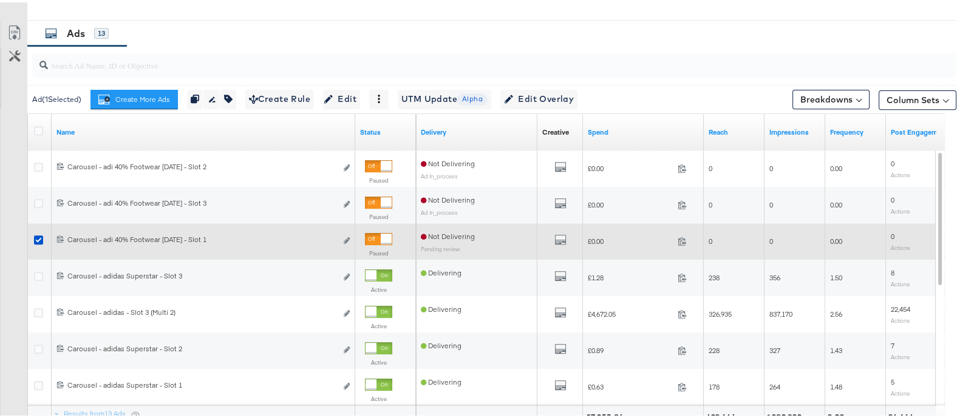
click at [38, 241] on div at bounding box center [40, 239] width 13 height 12
click at [38, 236] on icon at bounding box center [38, 237] width 9 height 9
click at [0, 0] on input "checkbox" at bounding box center [0, 0] width 0 height 0
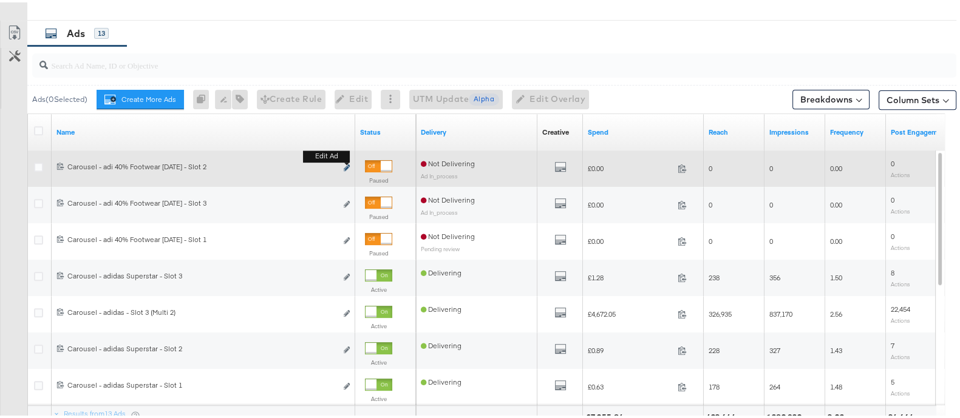
click at [347, 160] on button "Edit ad" at bounding box center [346, 166] width 7 height 13
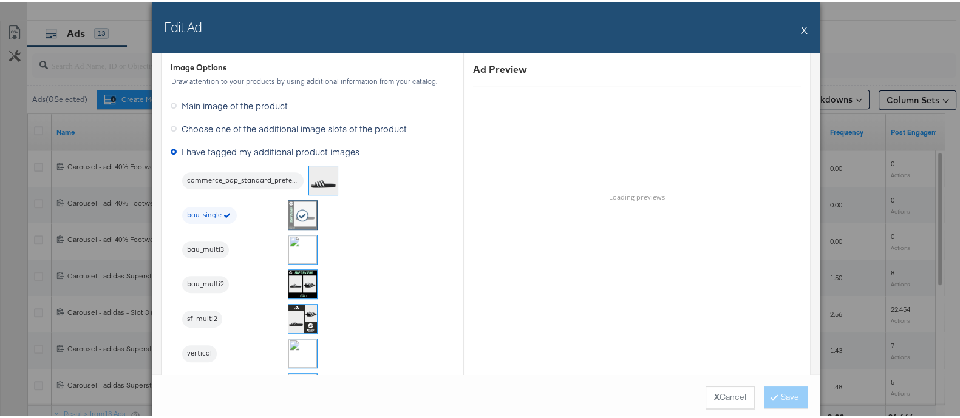
scroll to position [1019, 0]
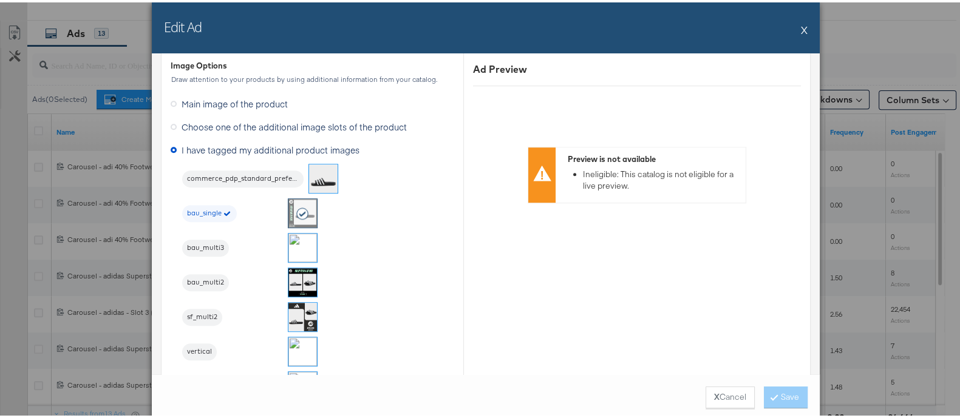
click at [291, 241] on img at bounding box center [302, 245] width 29 height 29
click at [783, 393] on button "Save" at bounding box center [786, 395] width 44 height 22
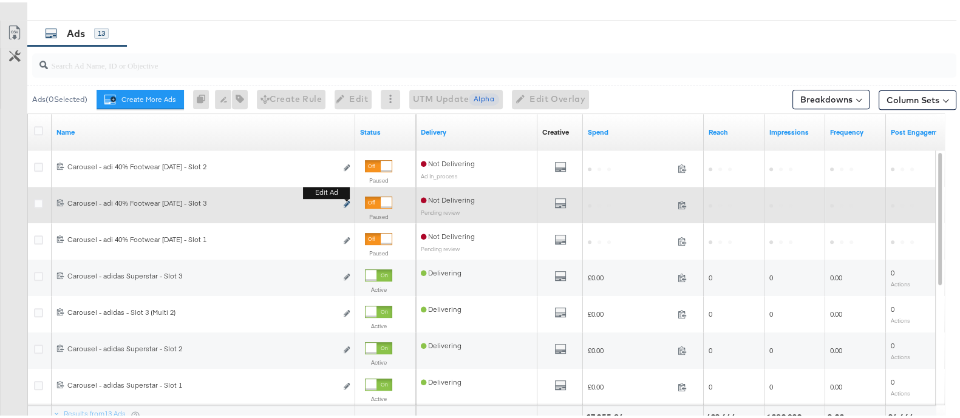
click at [347, 201] on icon "link" at bounding box center [347, 201] width 6 height 7
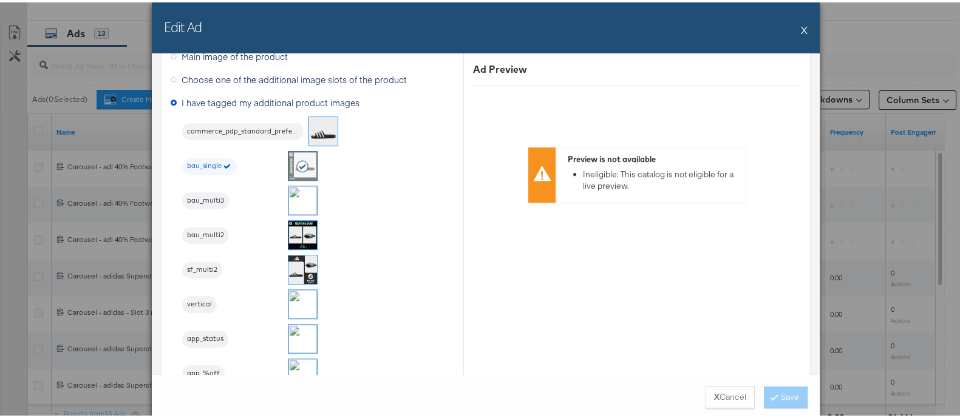
scroll to position [1068, 0]
click at [299, 232] on img at bounding box center [302, 231] width 29 height 29
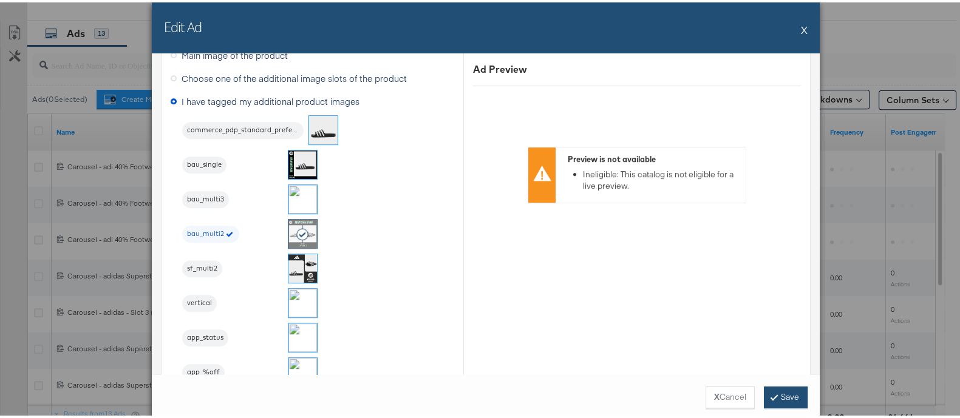
click at [780, 387] on button "Save" at bounding box center [786, 395] width 44 height 22
